Goal: Find specific page/section

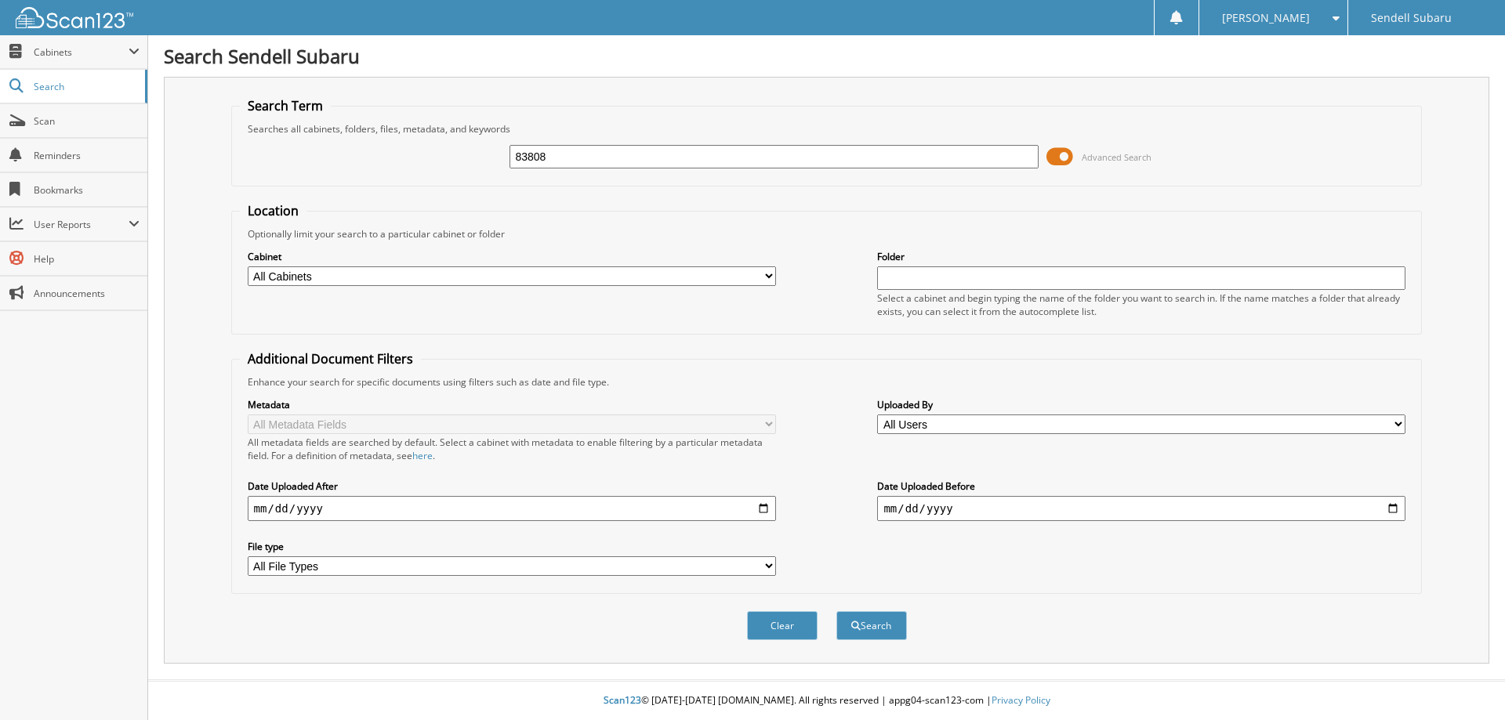
type input "83808"
click at [836, 611] on button "Search" at bounding box center [871, 625] width 71 height 29
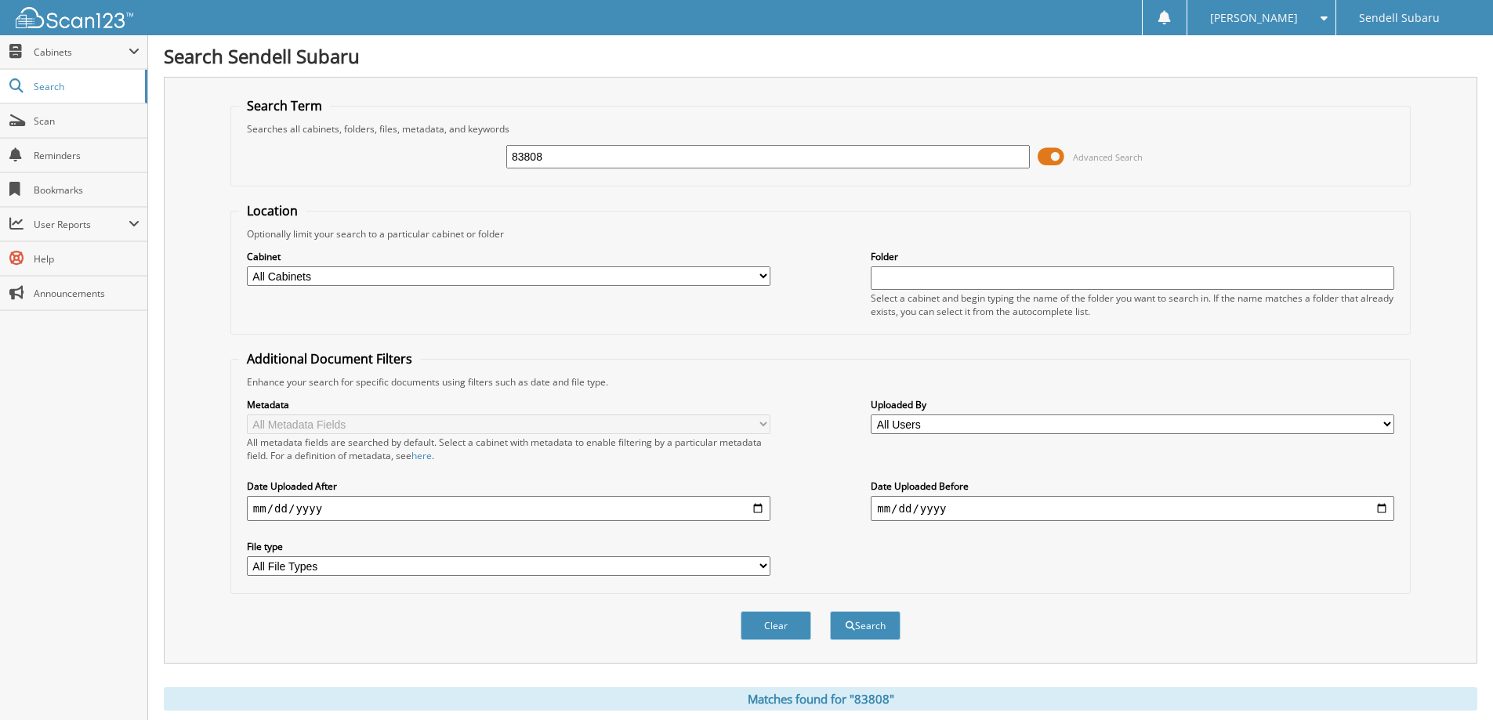
click at [1060, 151] on span at bounding box center [1051, 157] width 27 height 24
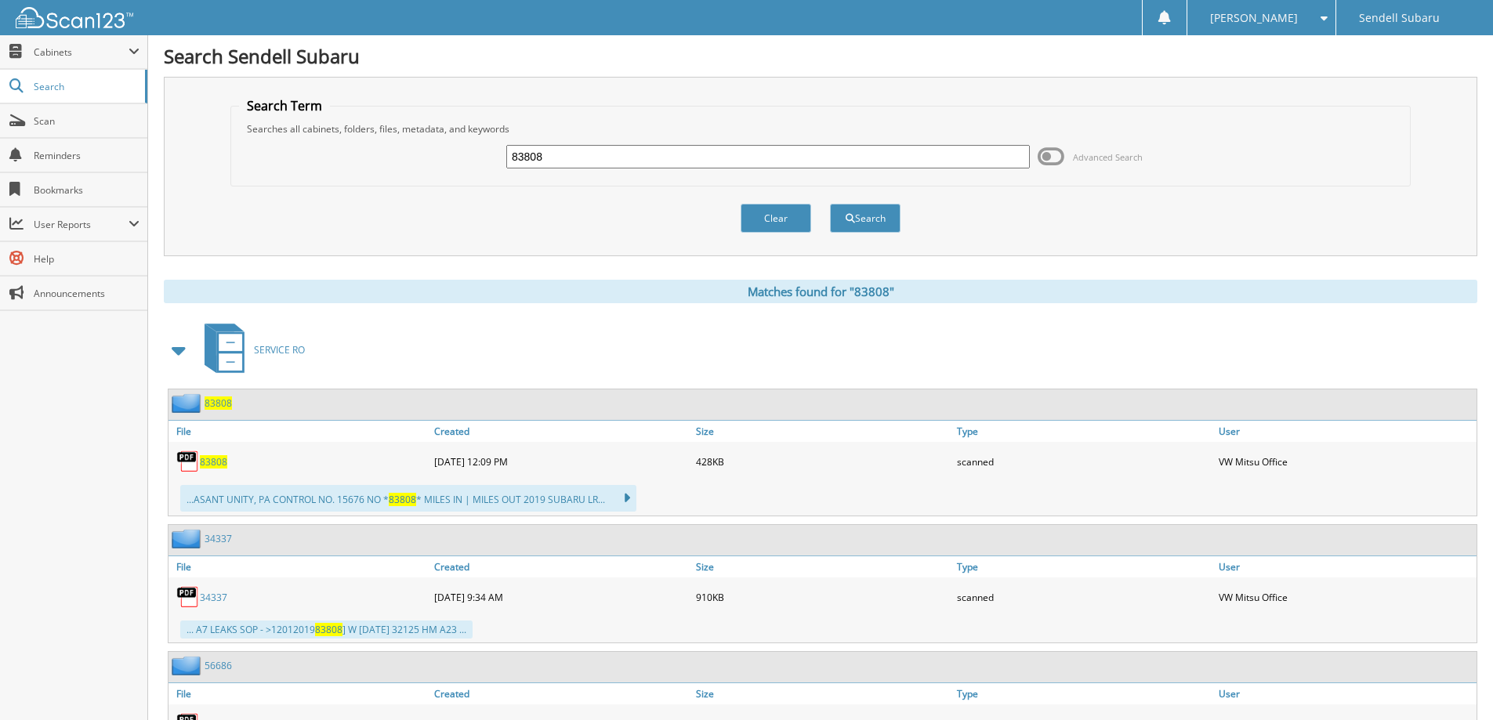
click at [212, 459] on span "83808" at bounding box center [213, 461] width 27 height 13
